Goal: Information Seeking & Learning: Find specific fact

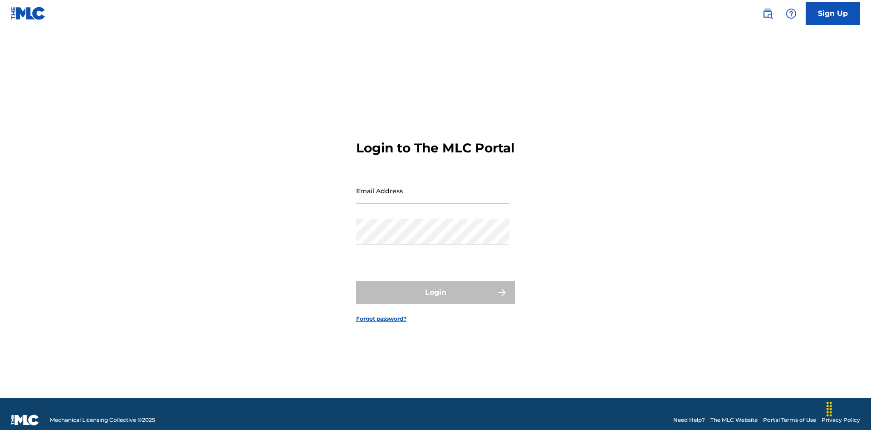
scroll to position [12, 0]
click at [433, 187] on input "Email Address" at bounding box center [432, 191] width 153 height 26
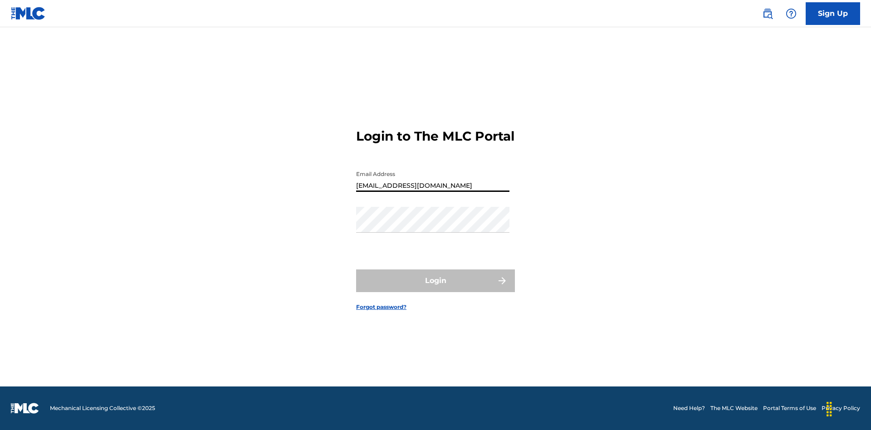
type input "[EMAIL_ADDRESS][DOMAIN_NAME]"
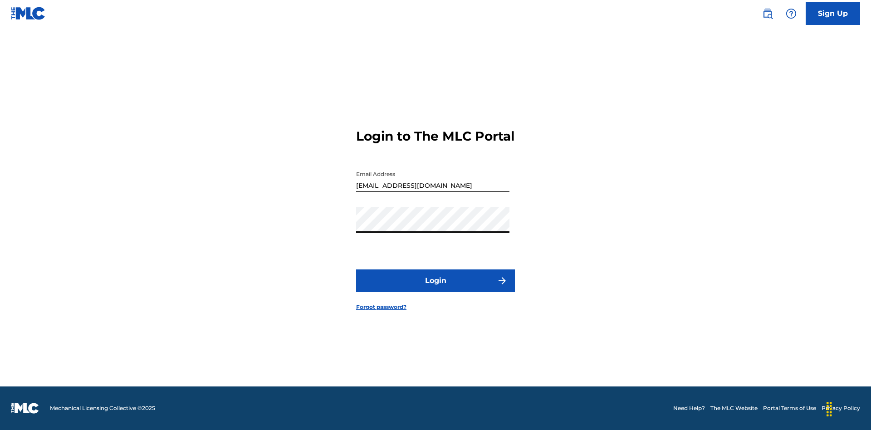
click at [436, 289] on button "Login" at bounding box center [435, 281] width 159 height 23
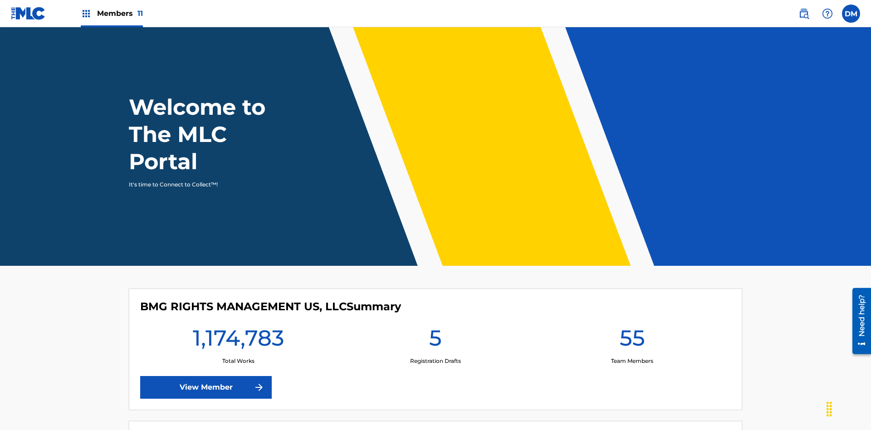
scroll to position [39, 0]
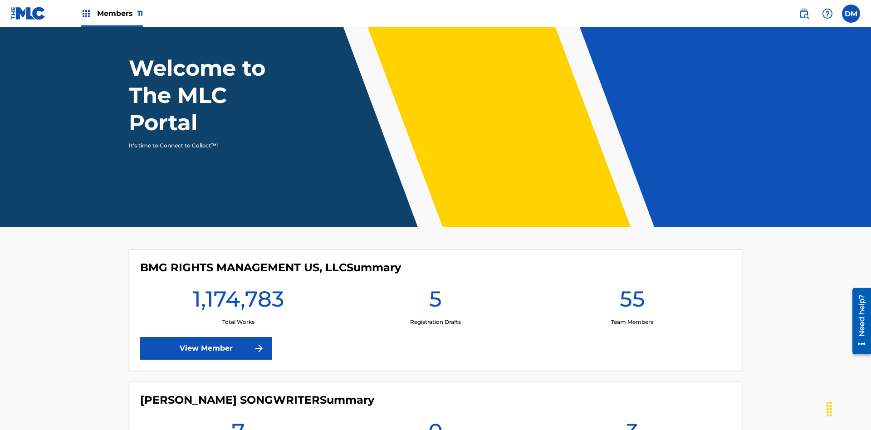
click at [112, 13] on span "Members 11" at bounding box center [120, 13] width 46 height 10
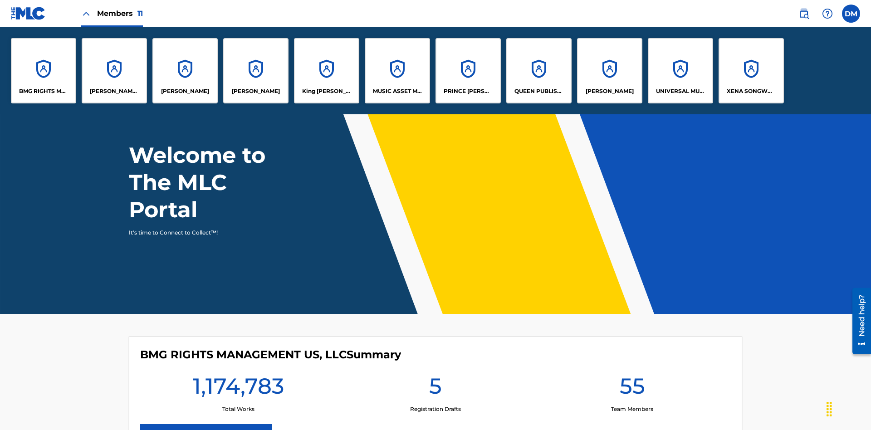
scroll to position [0, 0]
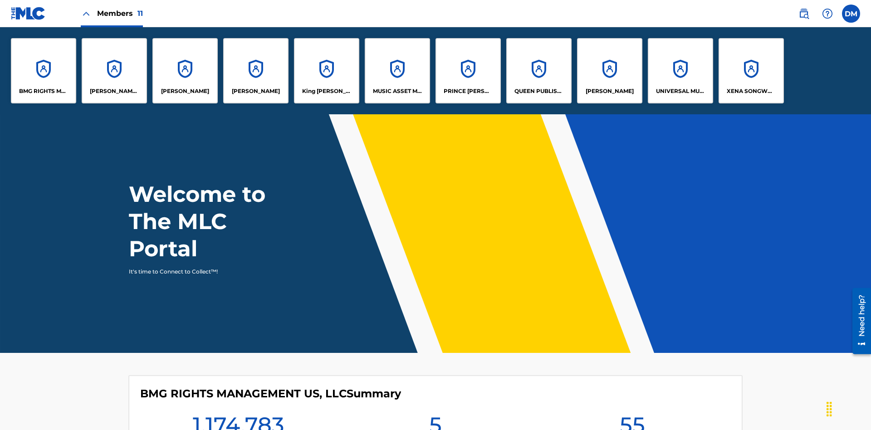
click at [680, 91] on p "UNIVERSAL MUSIC PUB GROUP" at bounding box center [680, 91] width 49 height 8
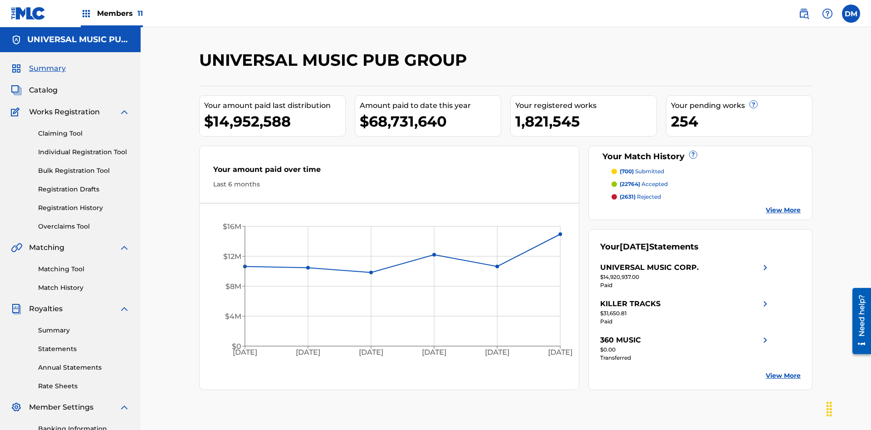
click at [84, 203] on link "Registration History" at bounding box center [84, 208] width 92 height 10
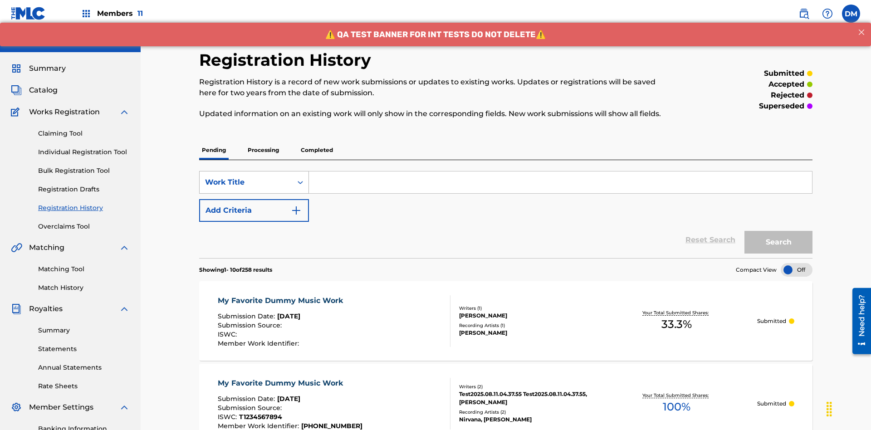
click at [246, 177] on div "Work Title" at bounding box center [246, 182] width 82 height 11
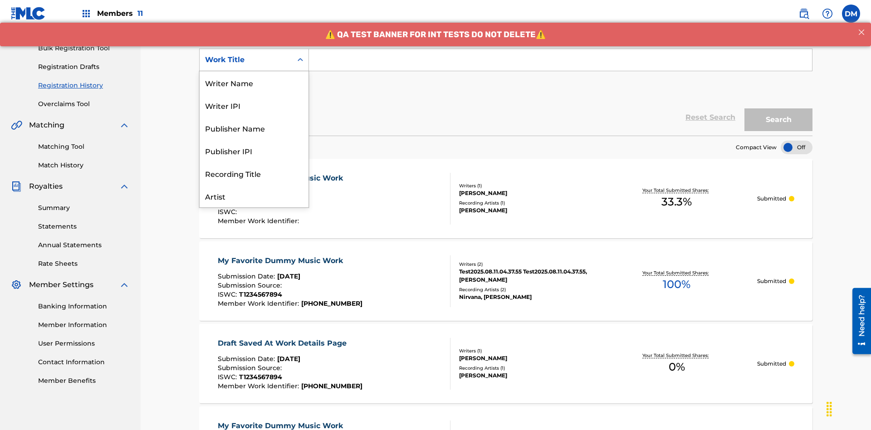
scroll to position [45, 0]
click at [254, 196] on div "Work Title" at bounding box center [254, 196] width 109 height 23
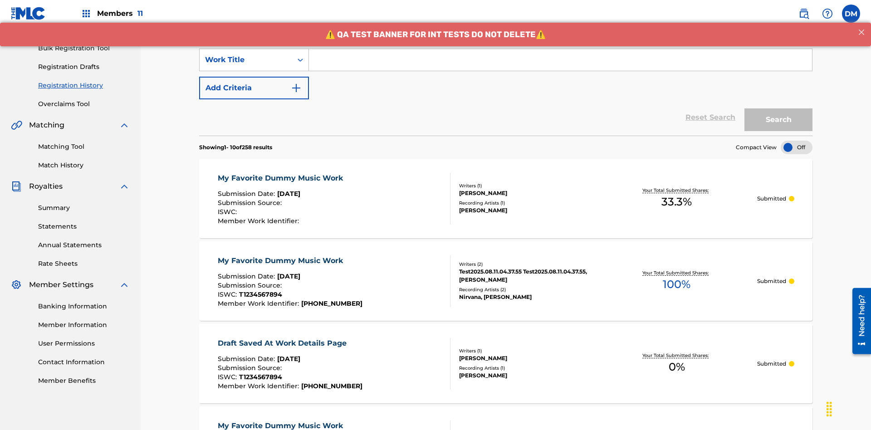
click at [254, 77] on button "Add Criteria" at bounding box center [254, 88] width 110 height 23
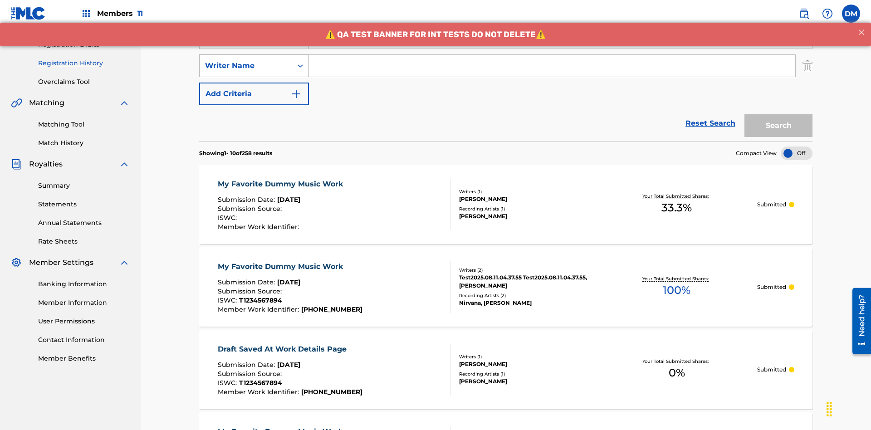
click at [246, 60] on div "Writer Name" at bounding box center [246, 65] width 82 height 11
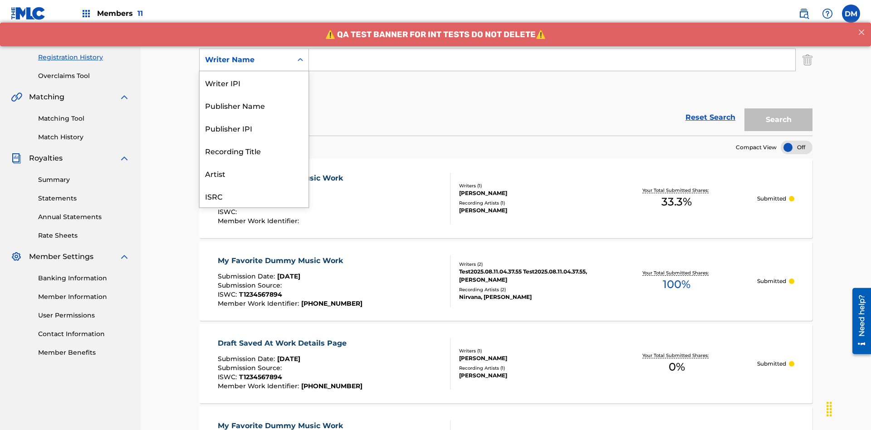
scroll to position [23, 0]
click at [254, 128] on div "Recording Title" at bounding box center [254, 128] width 109 height 23
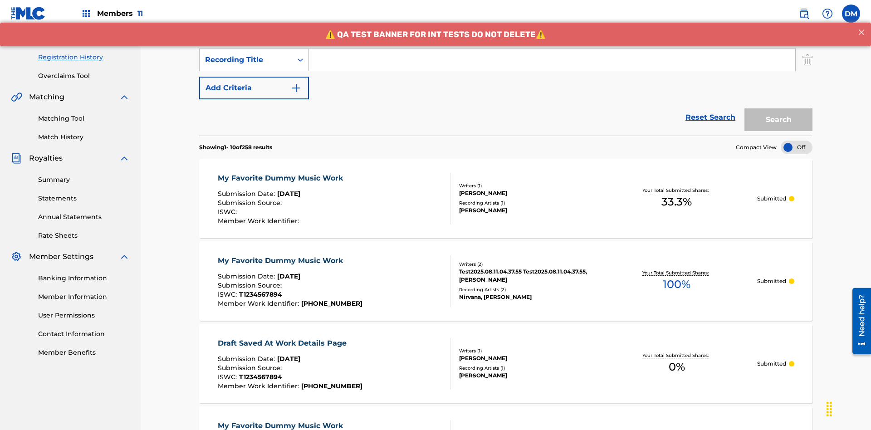
click at [254, 77] on button "Add Criteria" at bounding box center [254, 88] width 110 height 23
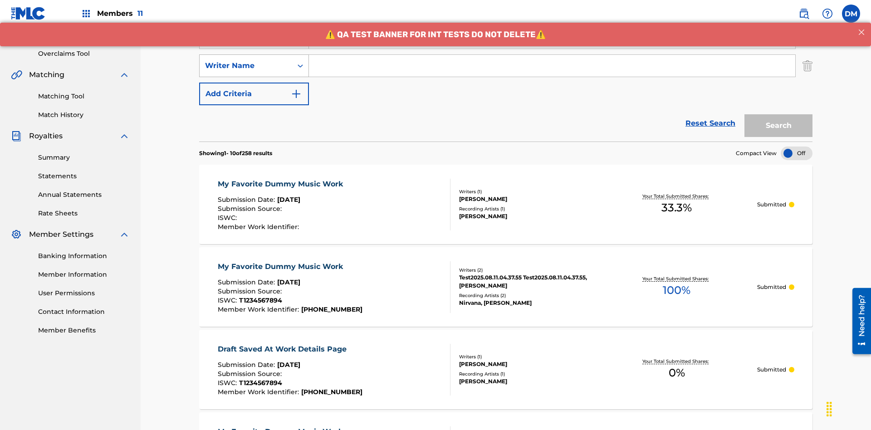
click at [246, 60] on div "Writer Name" at bounding box center [246, 65] width 82 height 11
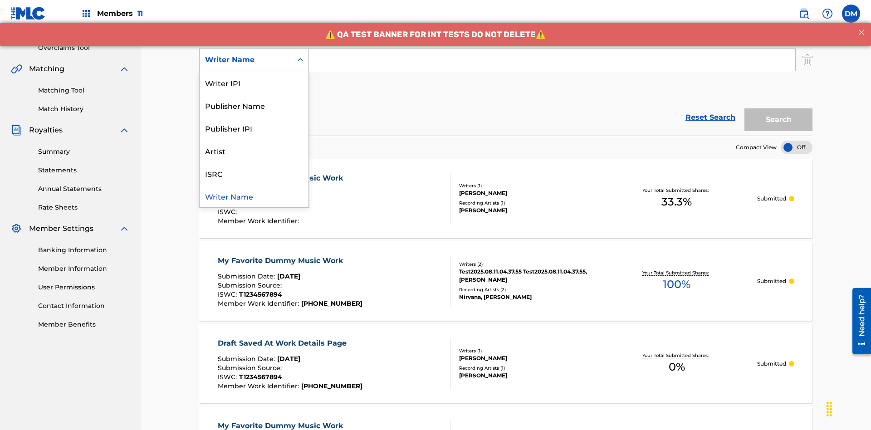
click at [254, 173] on div "ISRC" at bounding box center [254, 173] width 109 height 23
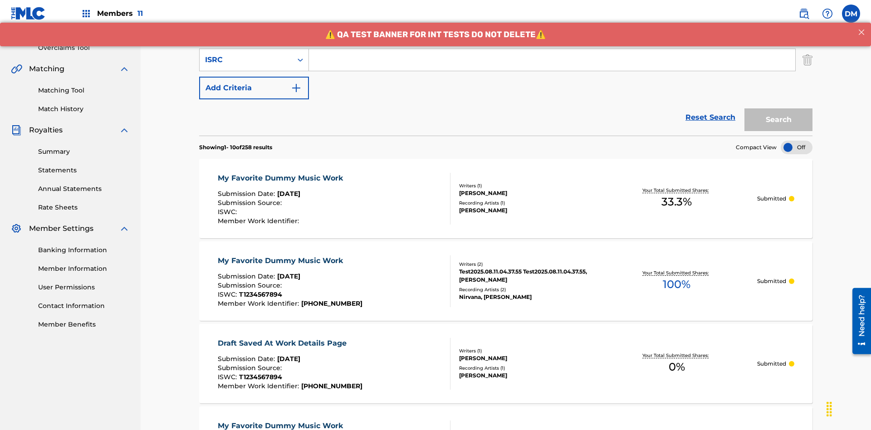
click at [254, 77] on button "Add Criteria" at bounding box center [254, 88] width 110 height 23
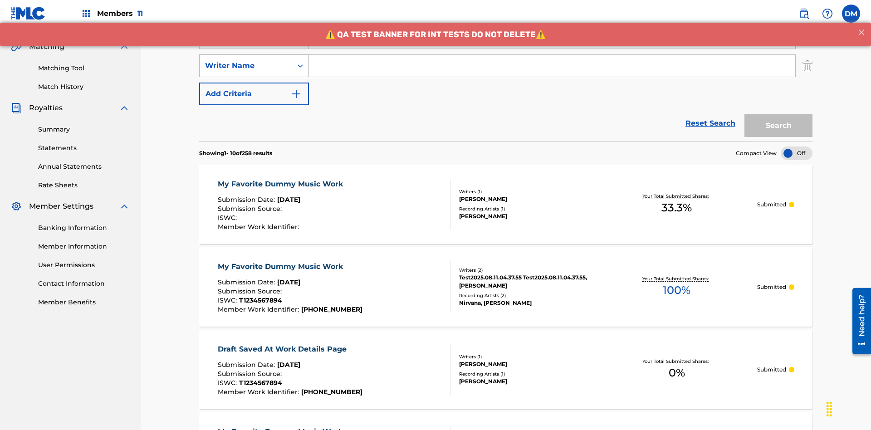
click at [246, 60] on div "Writer Name" at bounding box center [246, 65] width 82 height 11
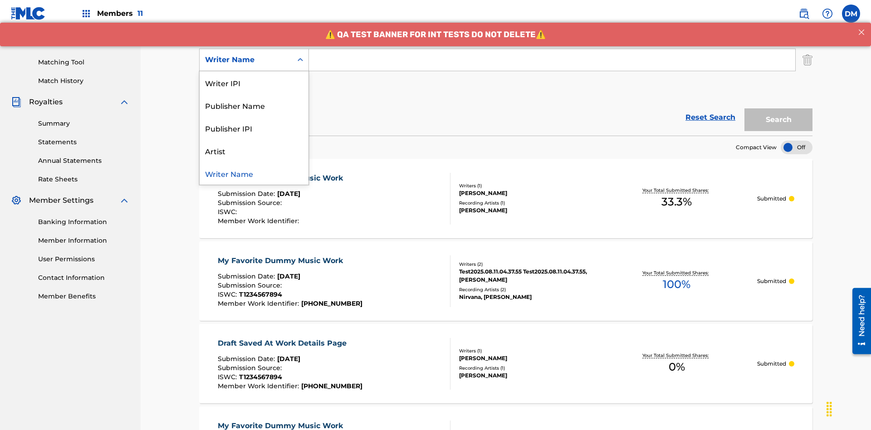
click at [254, 173] on div "Writer Name" at bounding box center [254, 173] width 109 height 23
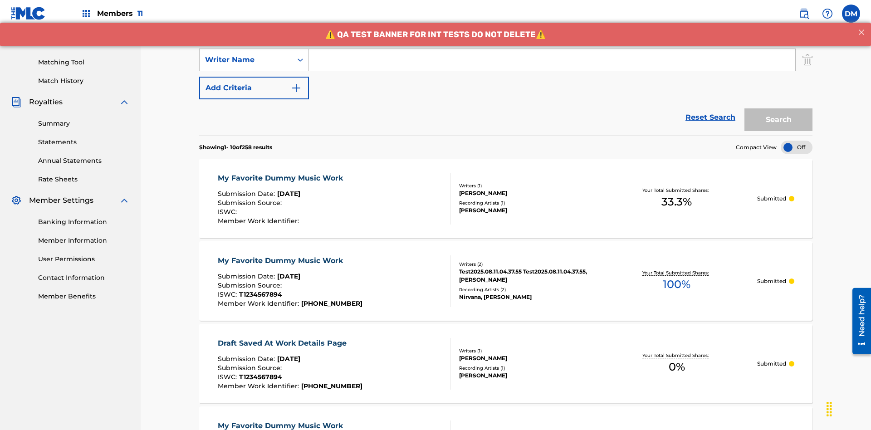
click at [254, 77] on button "Add Criteria" at bounding box center [254, 88] width 110 height 23
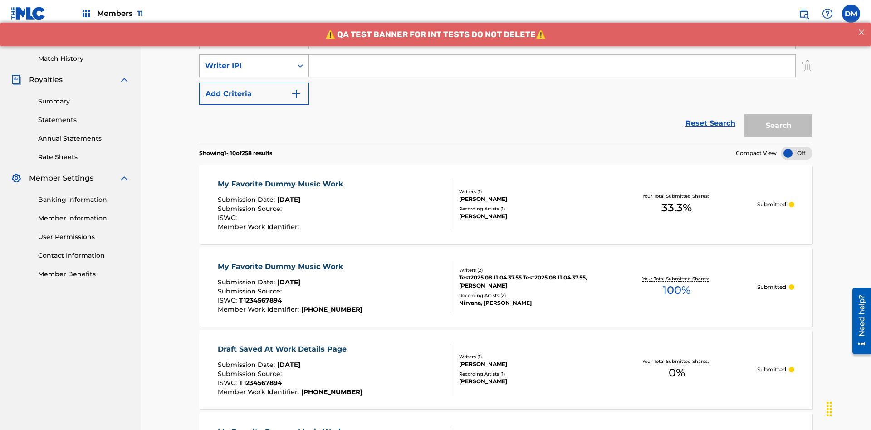
click at [246, 60] on div "Writer IPI" at bounding box center [246, 65] width 82 height 11
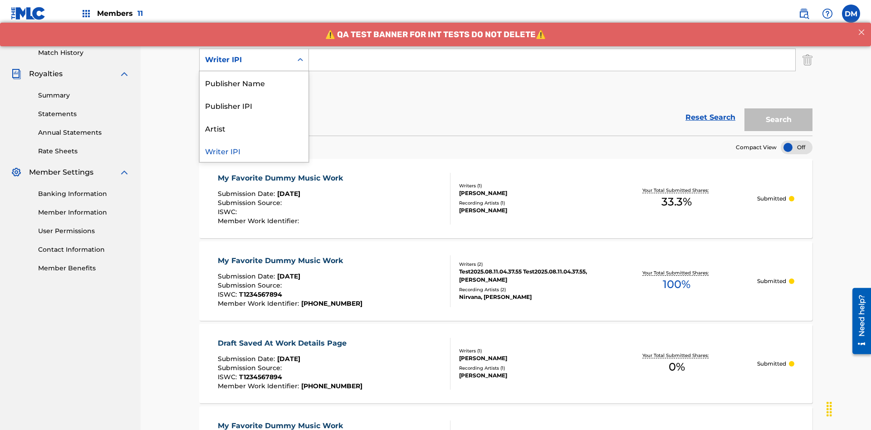
click at [254, 83] on div "Publisher Name" at bounding box center [254, 82] width 109 height 23
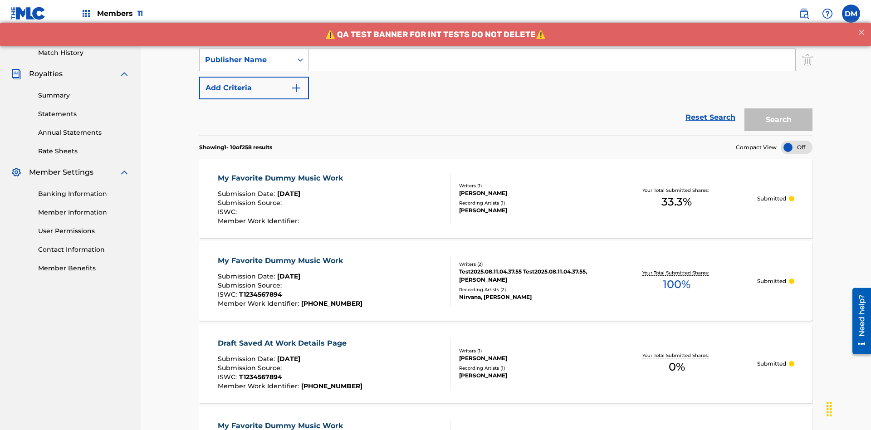
click at [254, 77] on button "Add Criteria" at bounding box center [254, 88] width 110 height 23
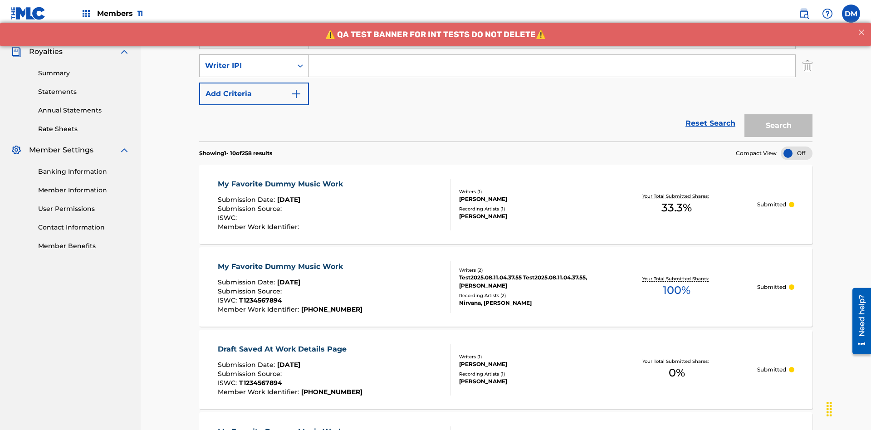
click at [246, 60] on div "Writer IPI" at bounding box center [246, 65] width 82 height 11
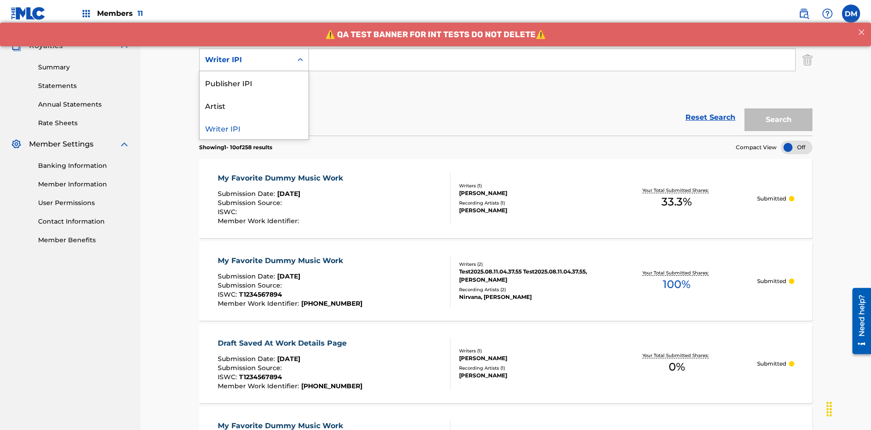
click at [254, 83] on div "Publisher IPI" at bounding box center [254, 82] width 109 height 23
click at [254, 77] on button "Add Criteria" at bounding box center [254, 88] width 110 height 23
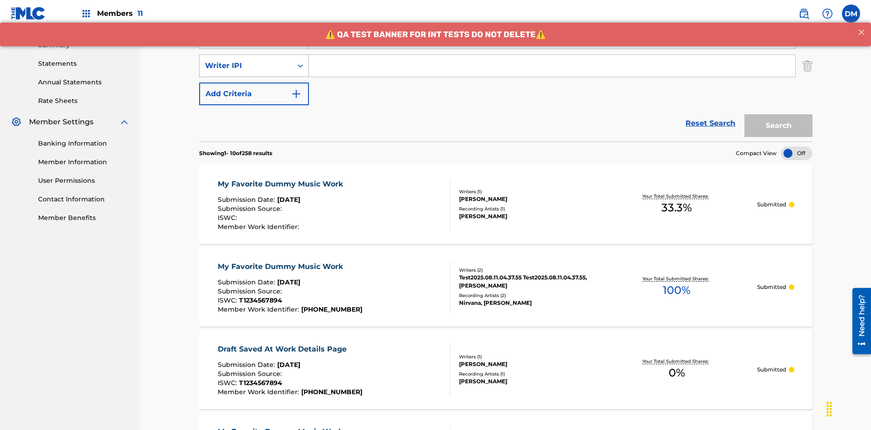
click at [246, 60] on div "Writer IPI" at bounding box center [246, 65] width 82 height 11
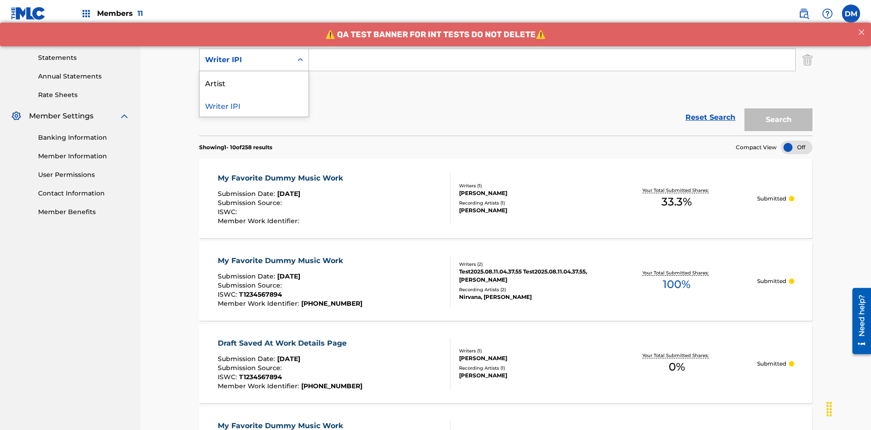
click at [254, 83] on div "Artist" at bounding box center [254, 82] width 109 height 23
click at [254, 77] on button "Add Criteria" at bounding box center [254, 88] width 110 height 23
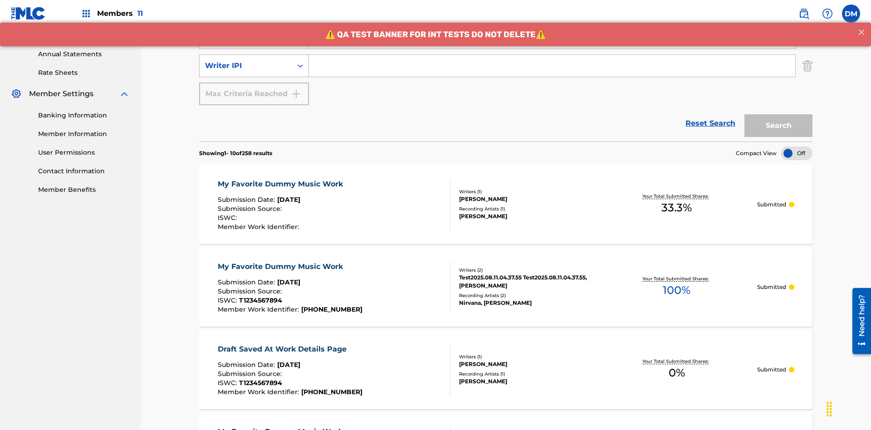
click at [246, 60] on div "Writer IPI" at bounding box center [246, 65] width 82 height 11
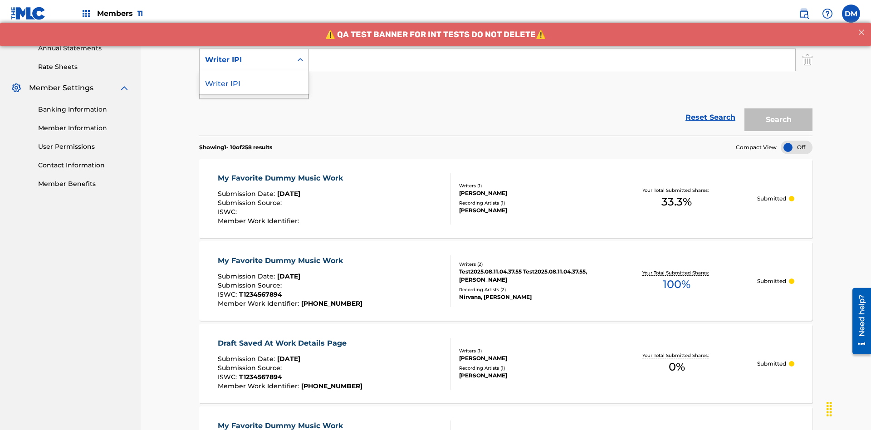
click at [254, 83] on div "Writer IPI" at bounding box center [254, 82] width 109 height 23
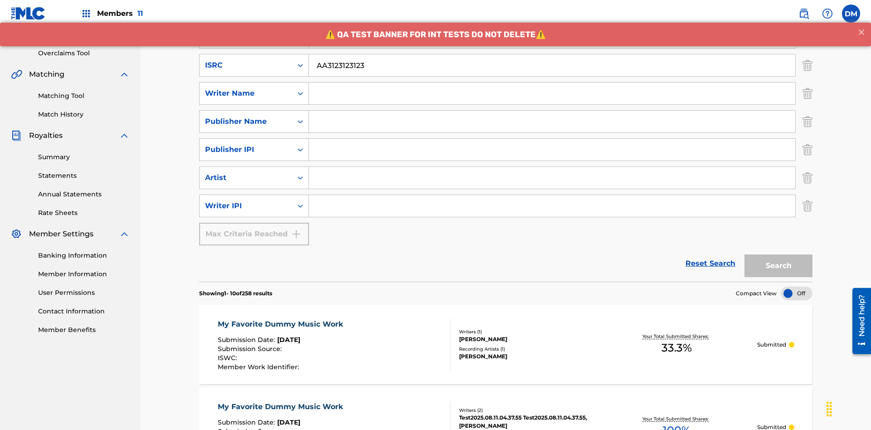
type input "AA3123123123"
click at [560, 20] on input "Search Form" at bounding box center [560, 9] width 503 height 22
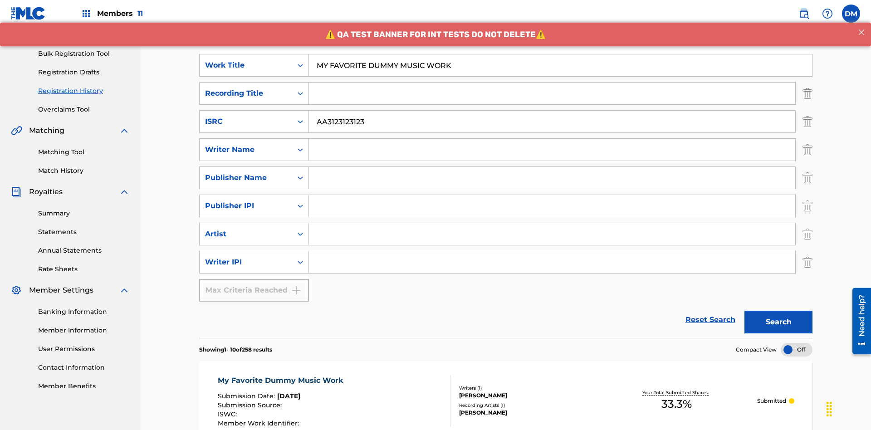
type input "MY FAVORITE DUMMY MUSIC WORK"
click at [552, 139] on input "Search Form" at bounding box center [552, 150] width 486 height 22
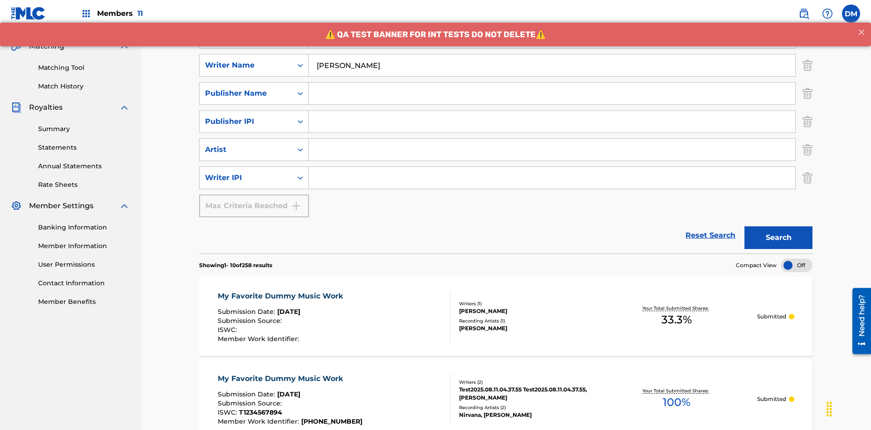
type input "BERKOWITZ"
click at [552, 167] on input "Search Form" at bounding box center [552, 178] width 486 height 22
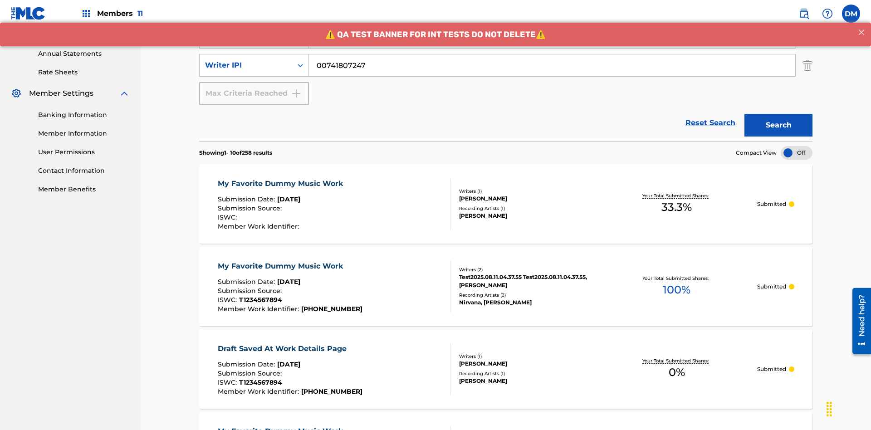
type input "00741807247"
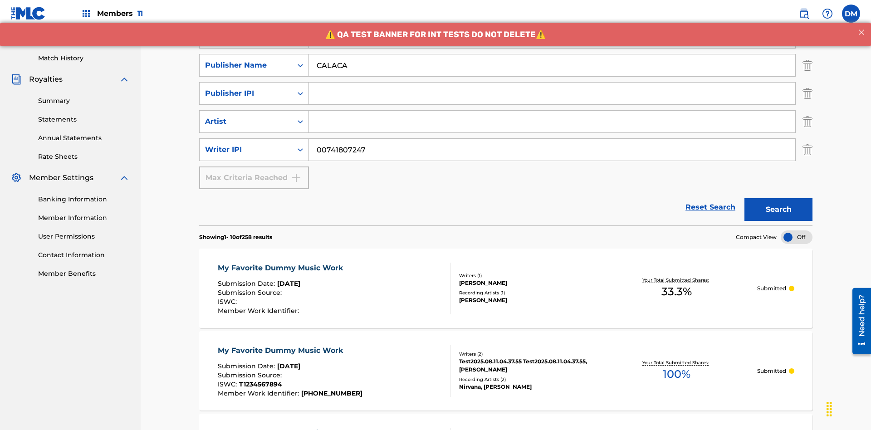
type input "CALACA"
click at [552, 83] on input "Search Form" at bounding box center [552, 94] width 486 height 22
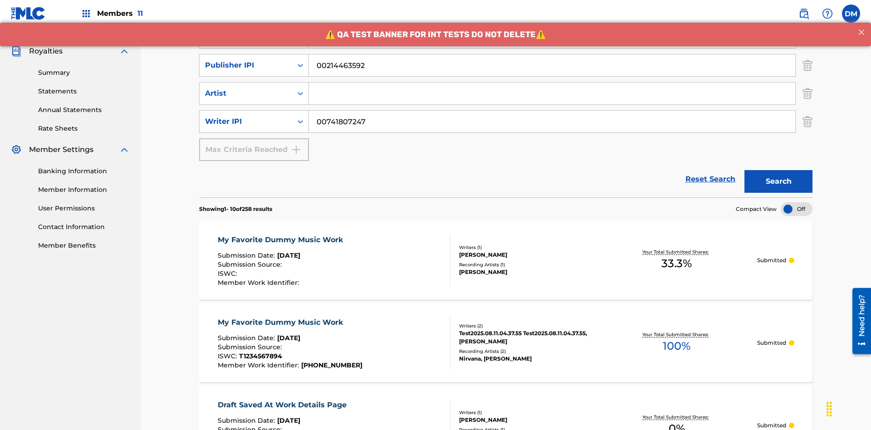
type input "00214463592"
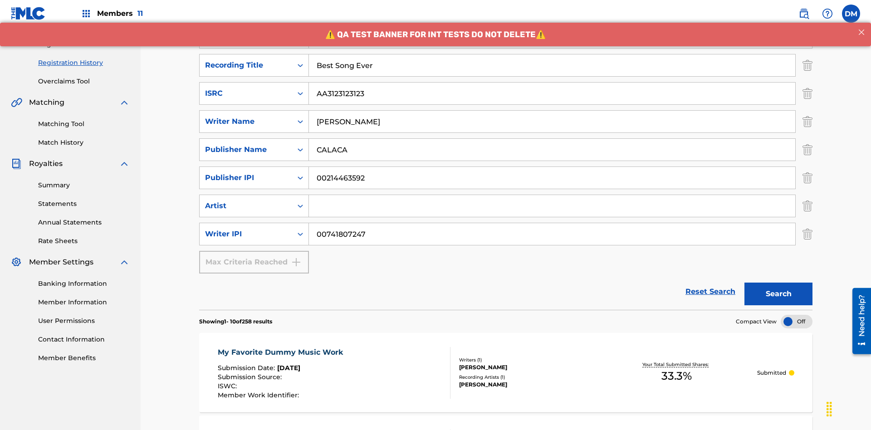
type input "Best Song Ever"
click at [552, 195] on input "Search Form" at bounding box center [552, 206] width 486 height 22
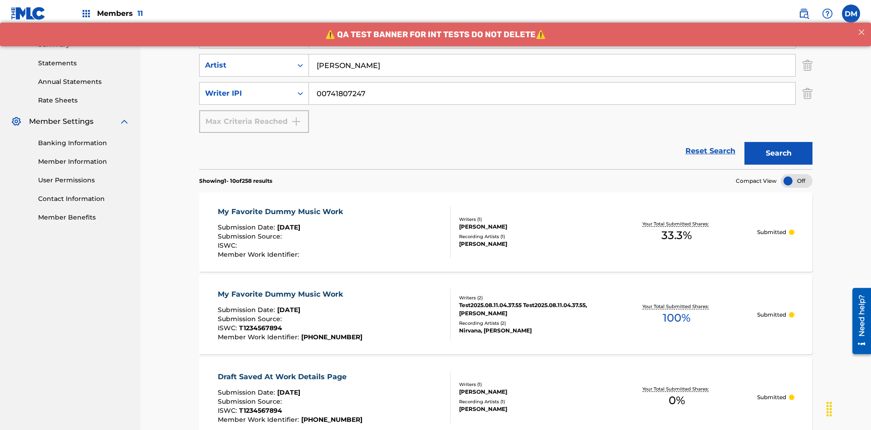
type input "Joe Lewis"
click at [779, 142] on button "Search" at bounding box center [779, 153] width 68 height 23
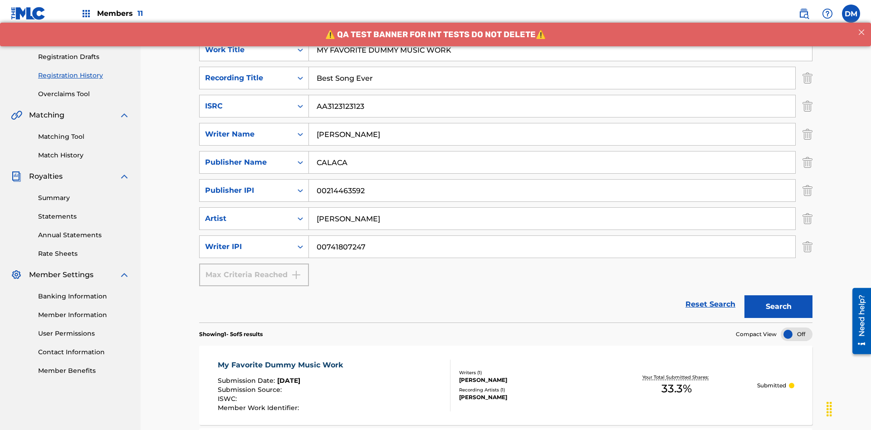
scroll to position [406, 0]
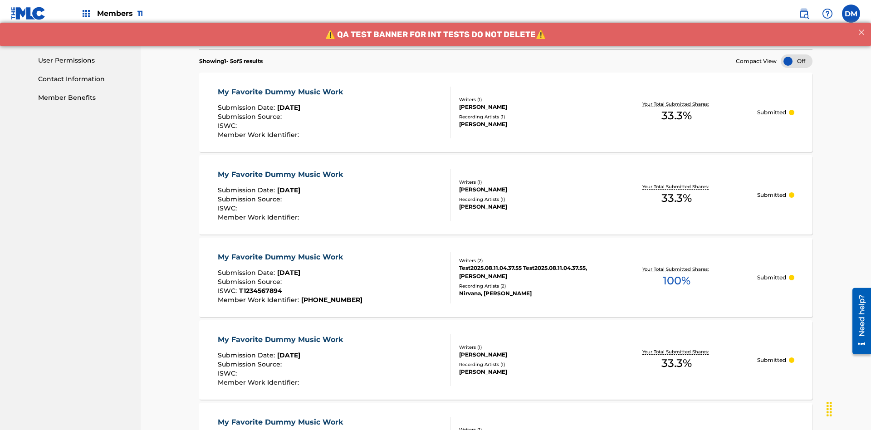
click at [281, 87] on div "My Favorite Dummy Music Work" at bounding box center [283, 92] width 130 height 11
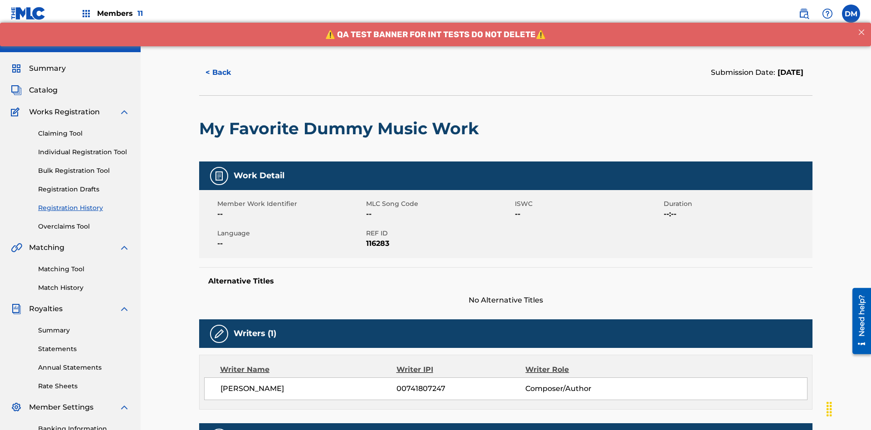
scroll to position [267, 0]
